Goal: Task Accomplishment & Management: Use online tool/utility

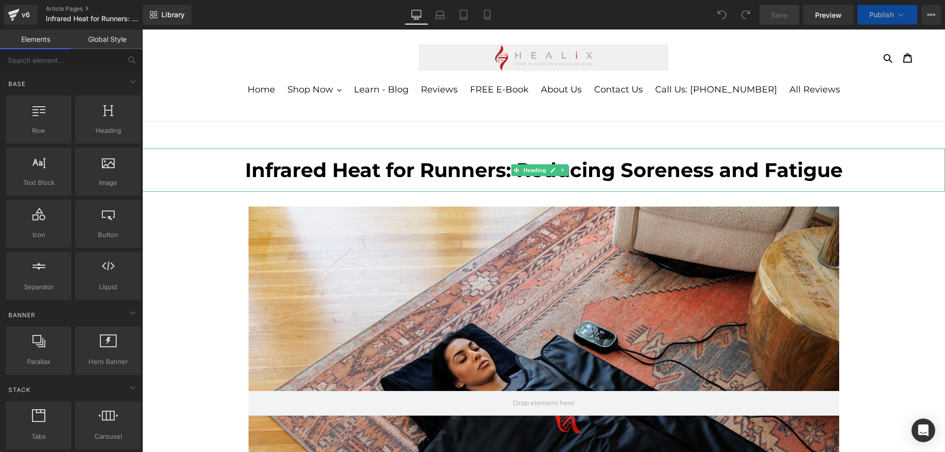
click at [422, 174] on b "Infrared Heat for Runners: Reducing Soreness and Fatigue" at bounding box center [543, 170] width 597 height 24
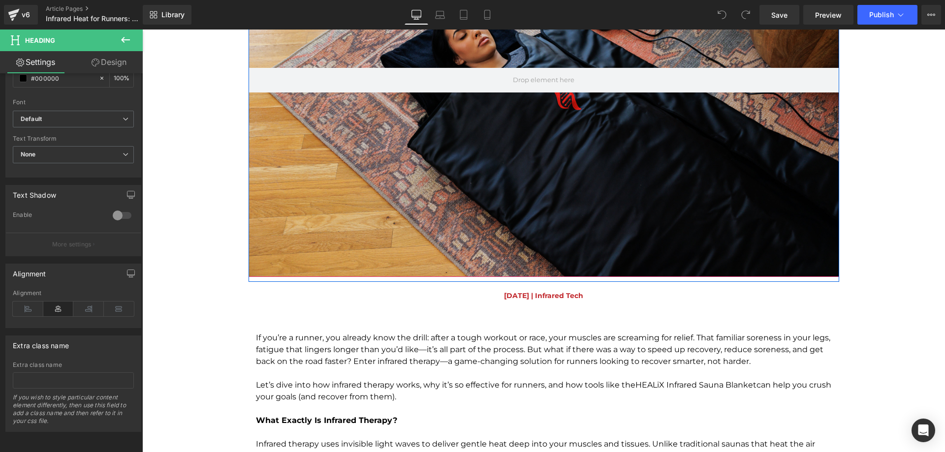
scroll to position [443, 0]
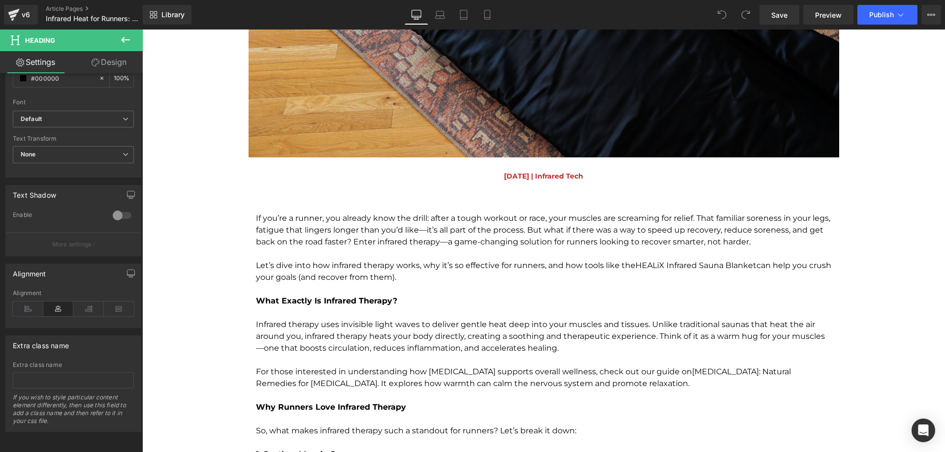
click at [380, 242] on p "If you’re a runner, you already know the drill: after a tough workout or race, …" at bounding box center [544, 230] width 576 height 35
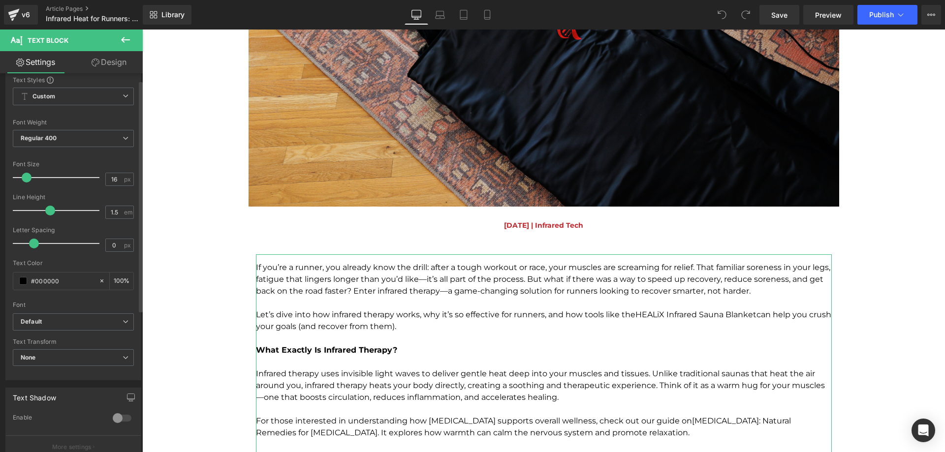
scroll to position [0, 0]
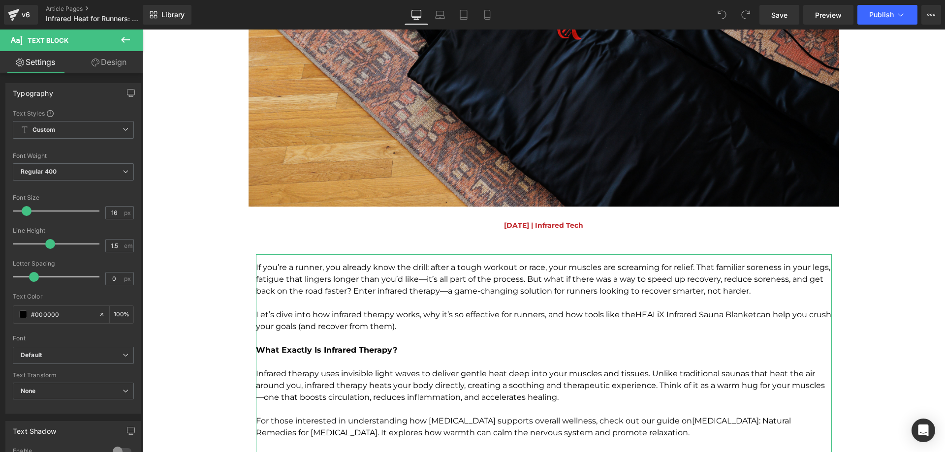
click at [123, 63] on link "Design" at bounding box center [108, 62] width 71 height 22
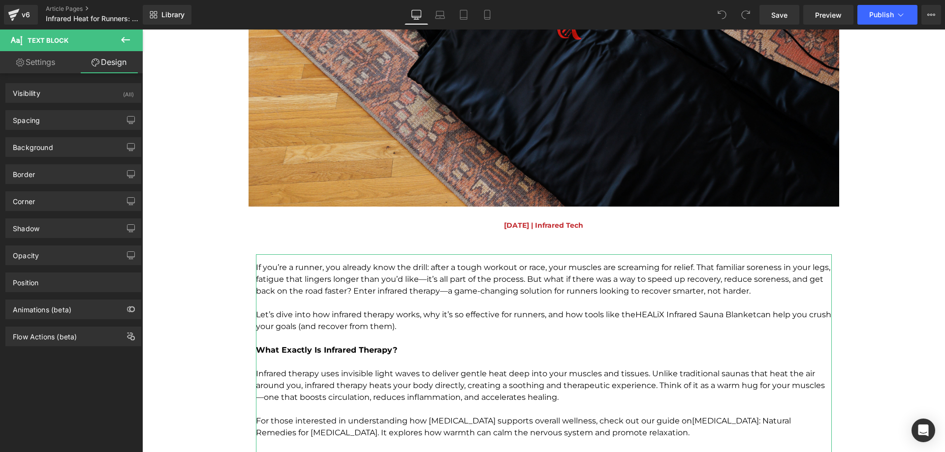
click at [57, 65] on link "Settings" at bounding box center [35, 62] width 71 height 22
type input "100"
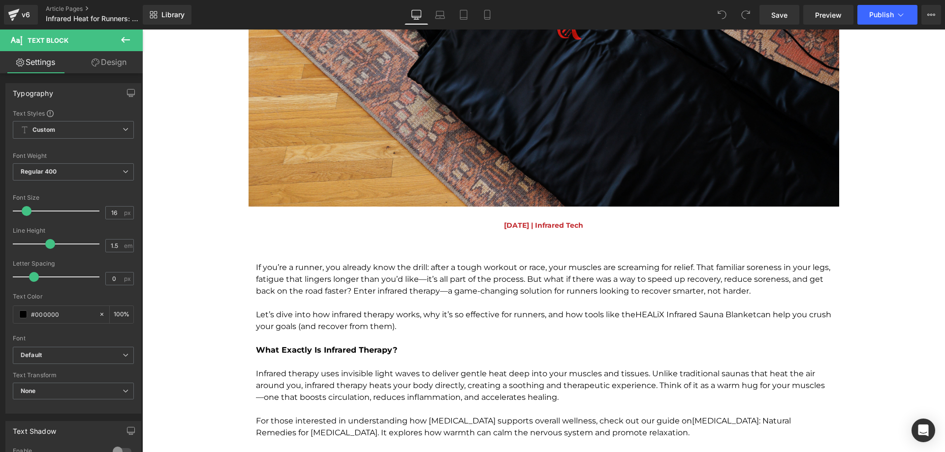
click at [127, 37] on icon at bounding box center [126, 40] width 12 height 12
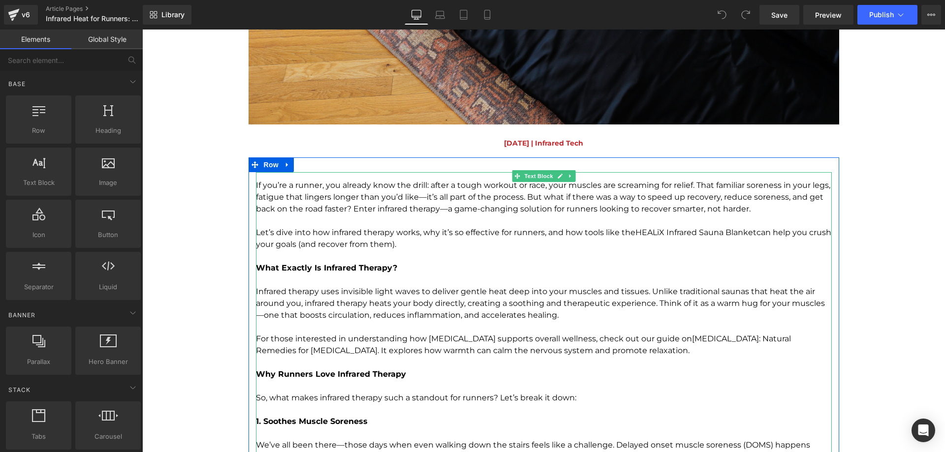
scroll to position [492, 0]
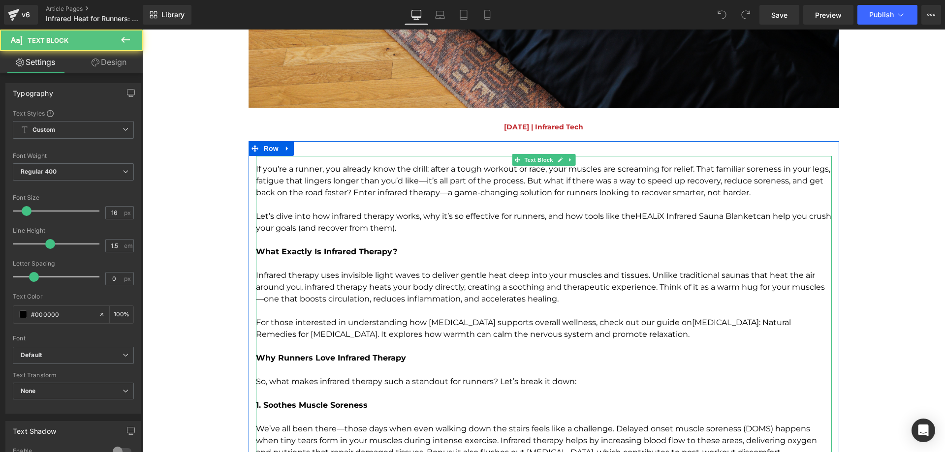
click at [378, 240] on p "To enrich screen reader interactions, please activate Accessibility in Grammarl…" at bounding box center [544, 240] width 576 height 12
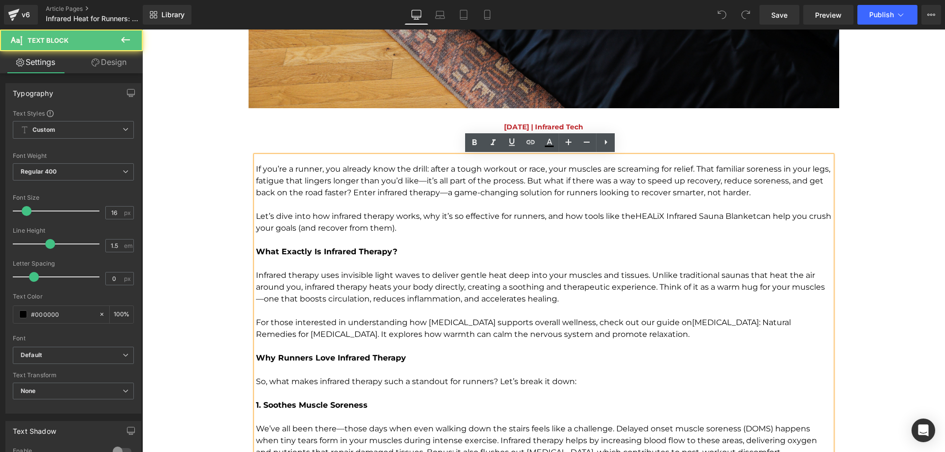
click at [378, 240] on p "To enrich screen reader interactions, please activate Accessibility in Grammarl…" at bounding box center [544, 240] width 576 height 12
click at [378, 236] on p "To enrich screen reader interactions, please activate Accessibility in Grammarl…" at bounding box center [544, 240] width 576 height 12
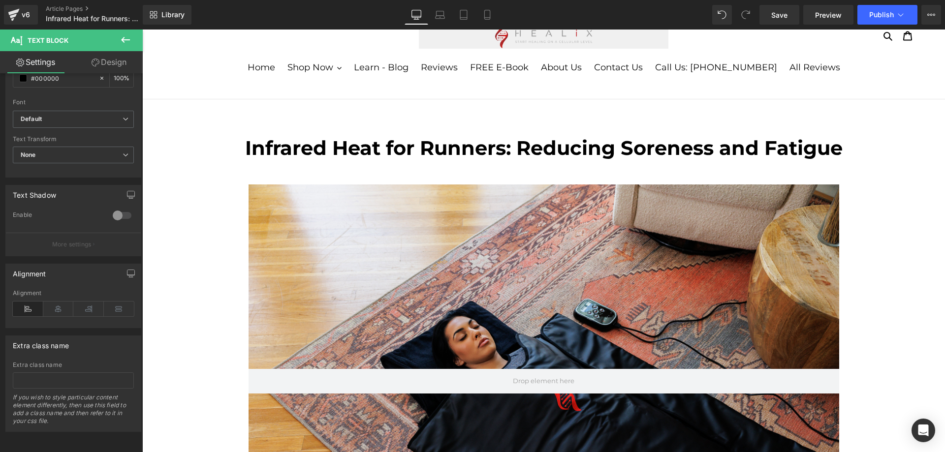
scroll to position [0, 0]
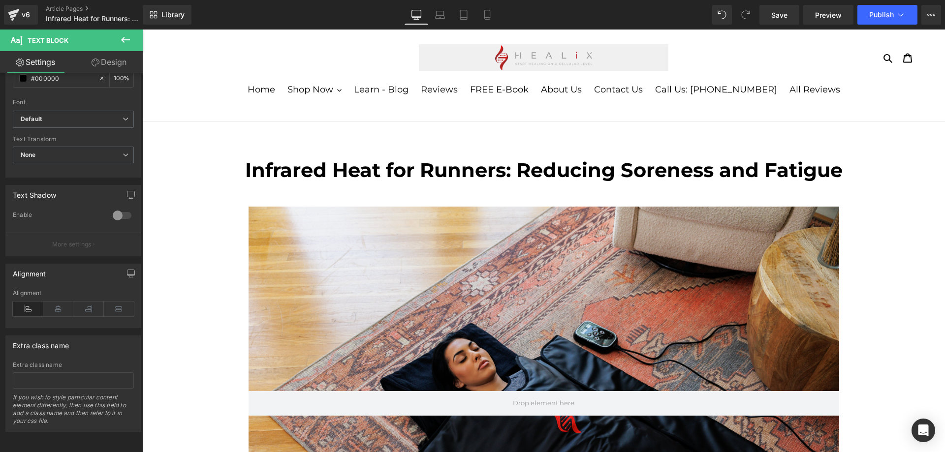
click at [288, 44] on header "Search Cart 0 items Home Shop Now Shop Now Menu Shop Now" at bounding box center [543, 50] width 803 height 41
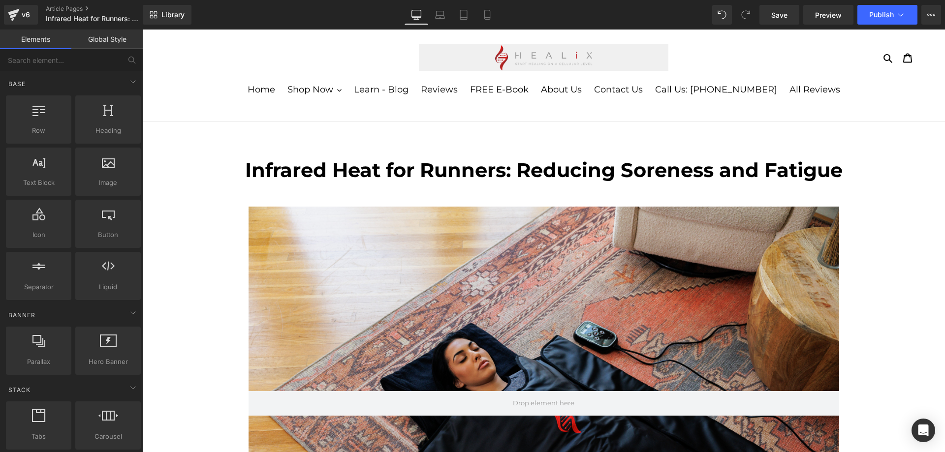
click at [286, 55] on div "Search Cart 0 items" at bounding box center [543, 57] width 749 height 27
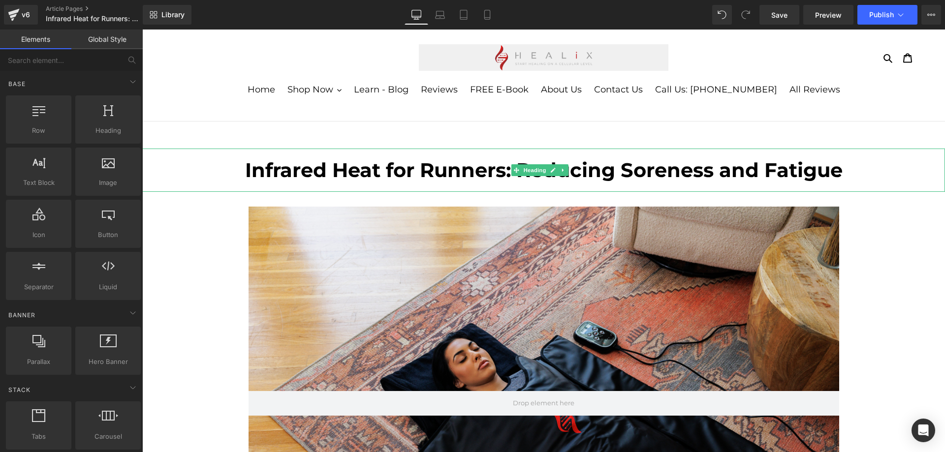
click at [236, 175] on h1 "Infrared Heat for Runners: Reducing Soreness and Fatigue" at bounding box center [543, 170] width 803 height 24
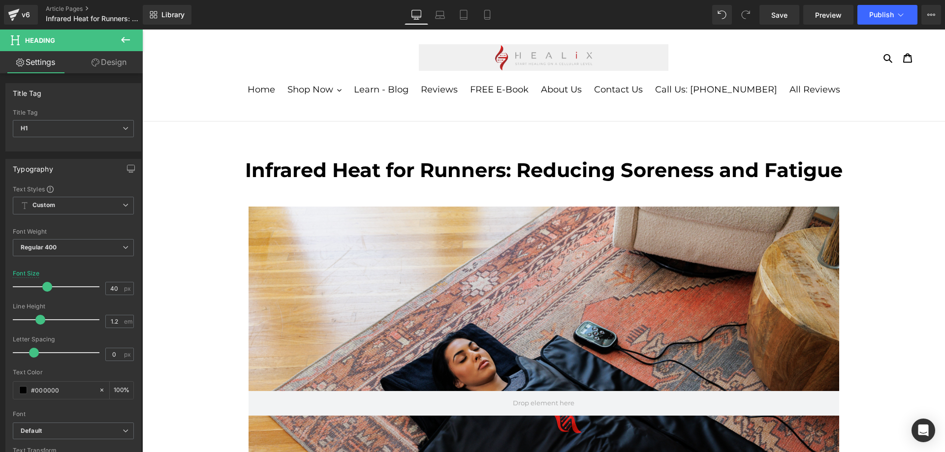
click at [110, 65] on link "Design" at bounding box center [108, 62] width 71 height 22
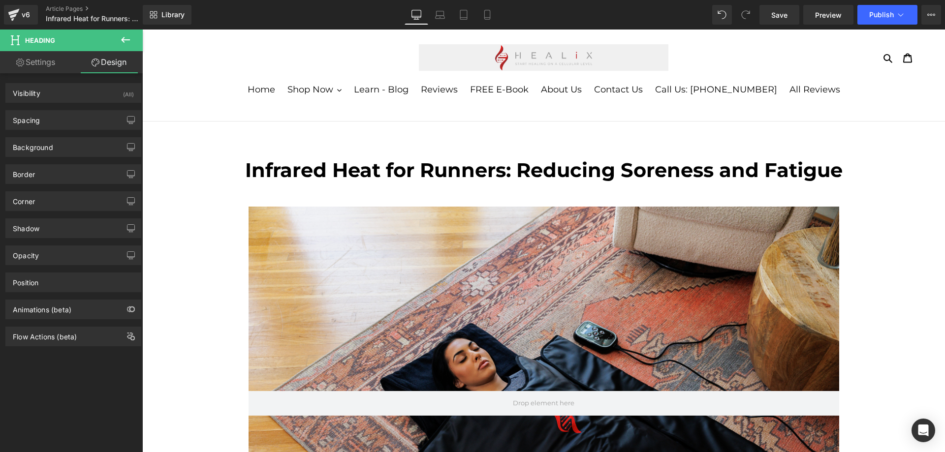
click at [49, 63] on link "Settings" at bounding box center [35, 62] width 71 height 22
type input "100"
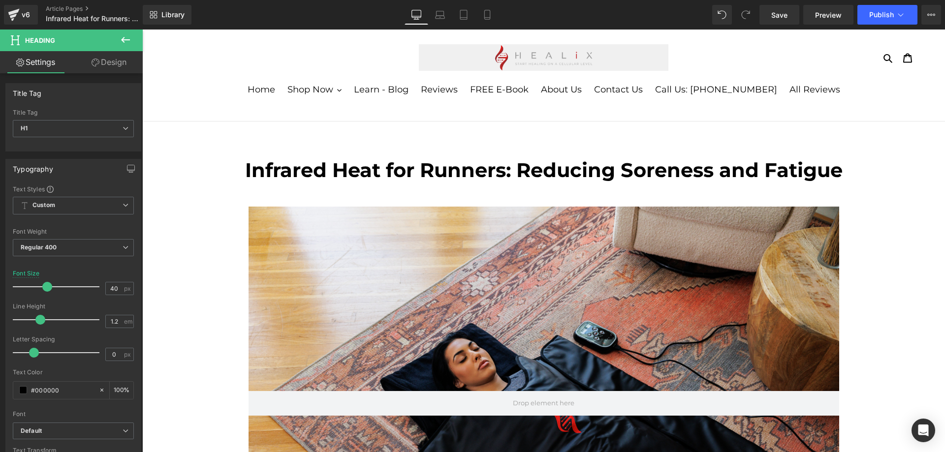
click at [127, 39] on icon at bounding box center [126, 40] width 12 height 12
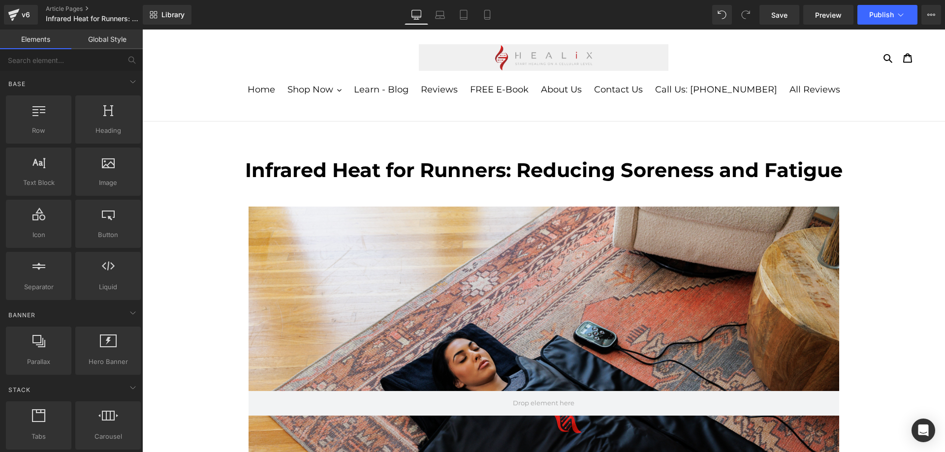
click at [101, 45] on link "Global Style" at bounding box center [106, 40] width 71 height 20
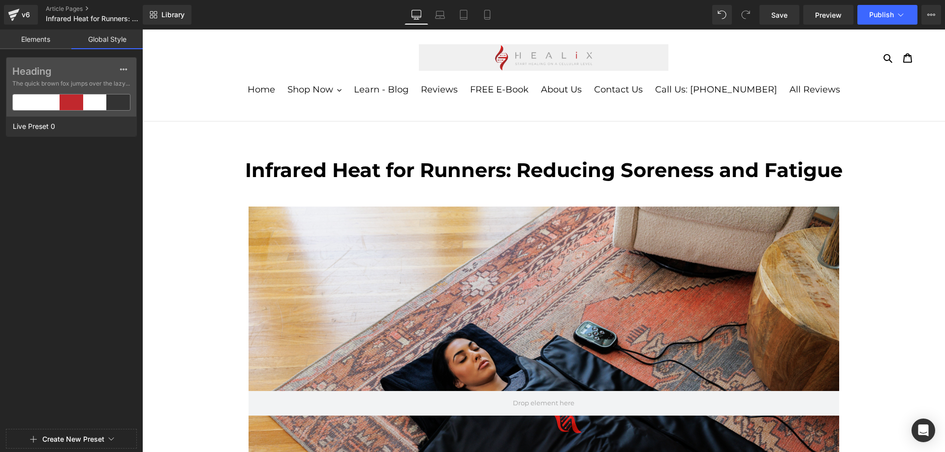
click at [44, 42] on link "Elements" at bounding box center [35, 40] width 71 height 20
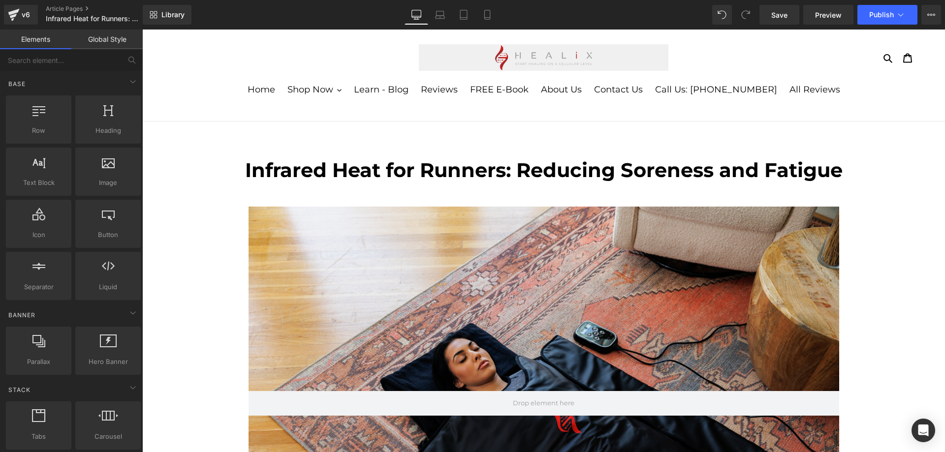
drag, startPoint x: 228, startPoint y: 109, endPoint x: 209, endPoint y: 156, distance: 51.0
click at [209, 156] on div "Infrared Heat for Runners: Reducing Soreness and Fatigue" at bounding box center [543, 170] width 803 height 43
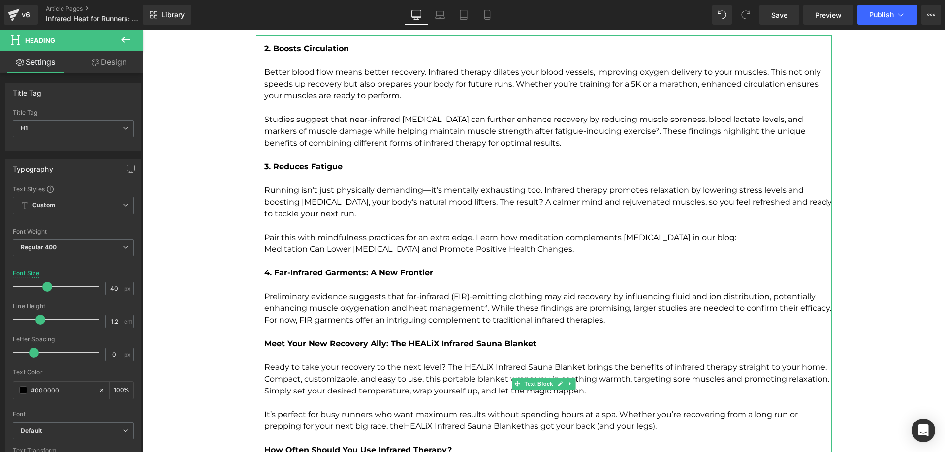
scroll to position [837, 0]
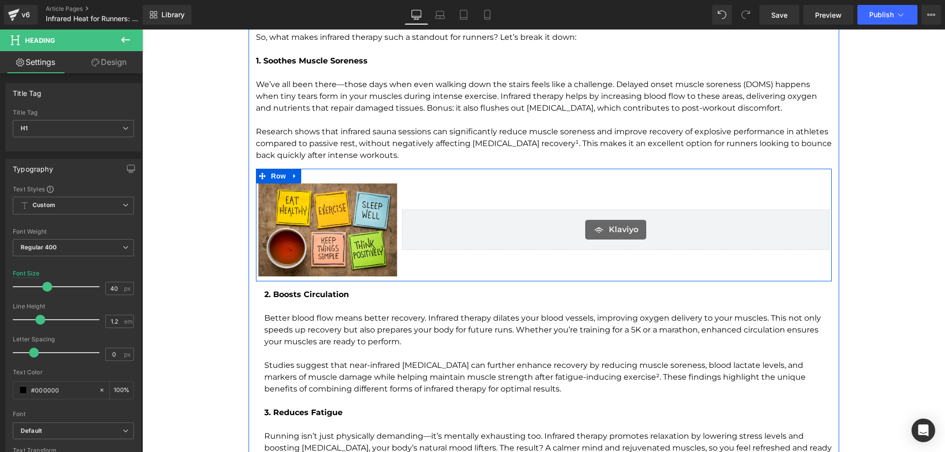
click at [464, 187] on div "Klaviyo Klaviyo" at bounding box center [616, 230] width 432 height 93
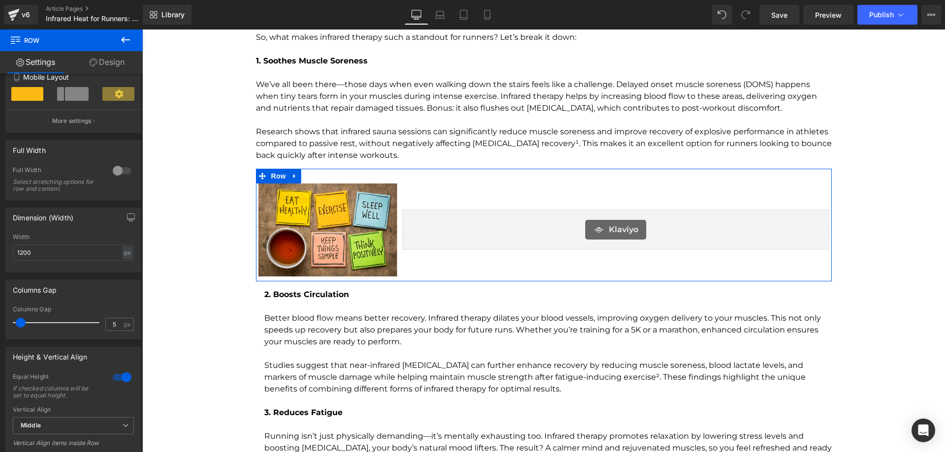
scroll to position [333, 0]
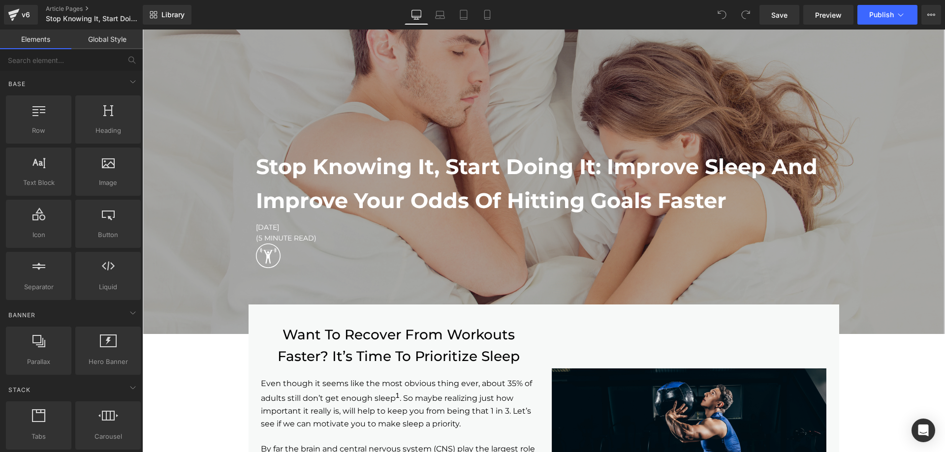
scroll to position [148, 0]
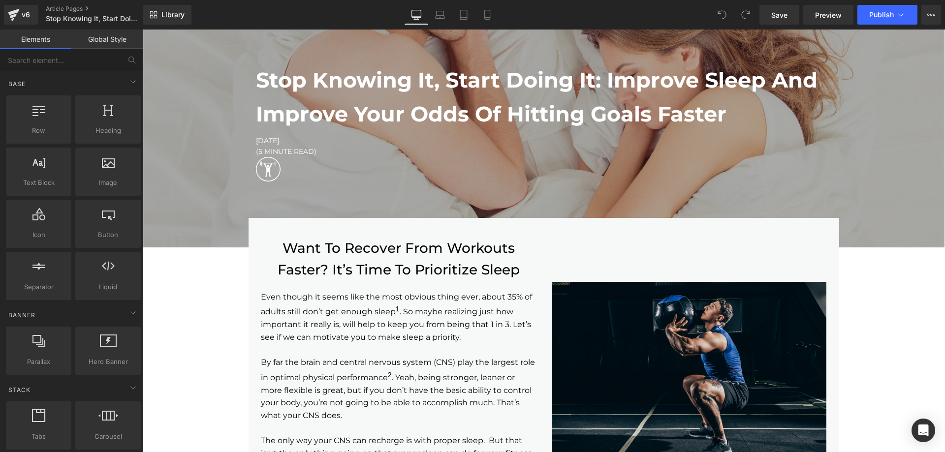
click at [468, 198] on div "Stop Knowing It, Start Doing It: Improve Sleep And Improve Your Odds Of Hitting…" at bounding box center [544, 126] width 591 height 148
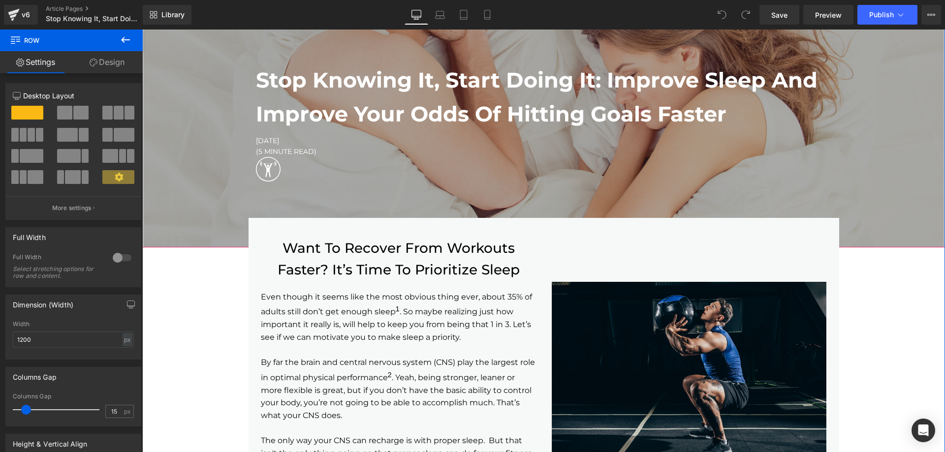
click at [209, 224] on div at bounding box center [543, 65] width 803 height 366
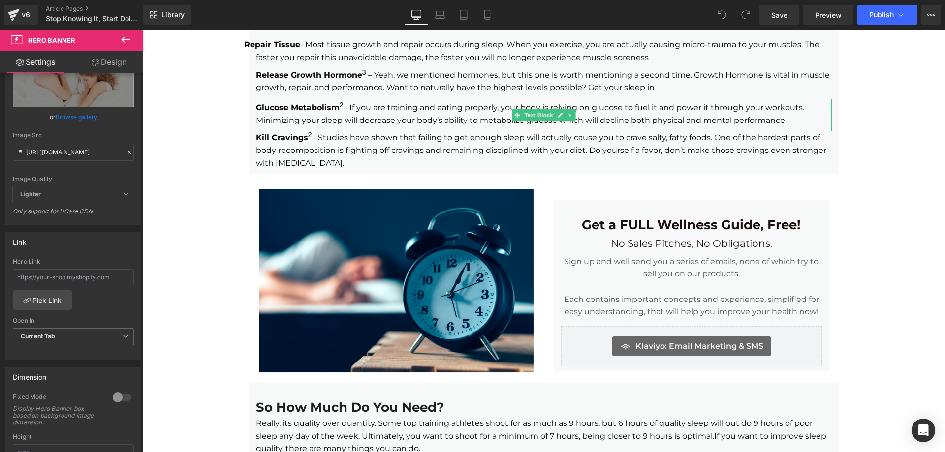
scroll to position [689, 0]
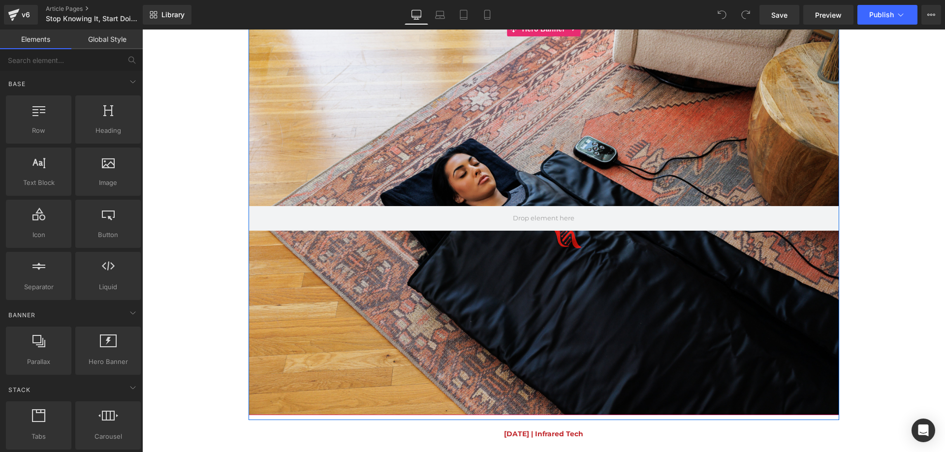
scroll to position [295, 0]
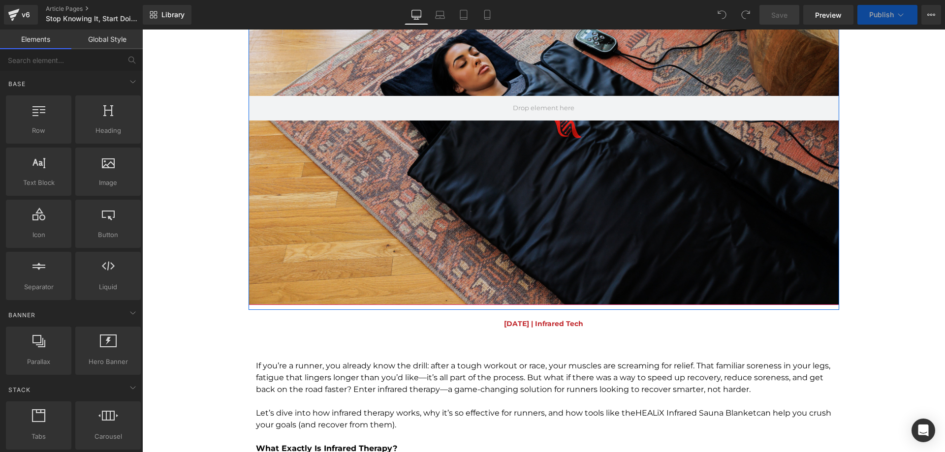
click at [526, 235] on div at bounding box center [544, 108] width 591 height 394
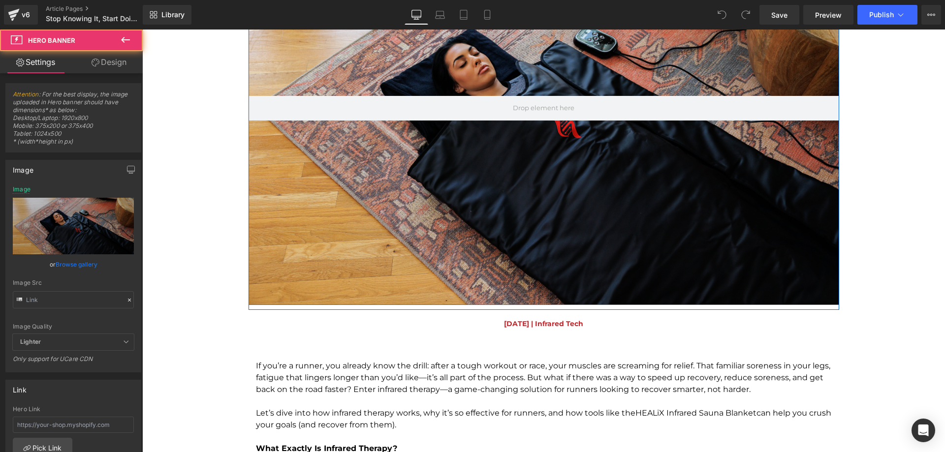
type input "[URL][DOMAIN_NAME]"
